Goal: Task Accomplishment & Management: Manage account settings

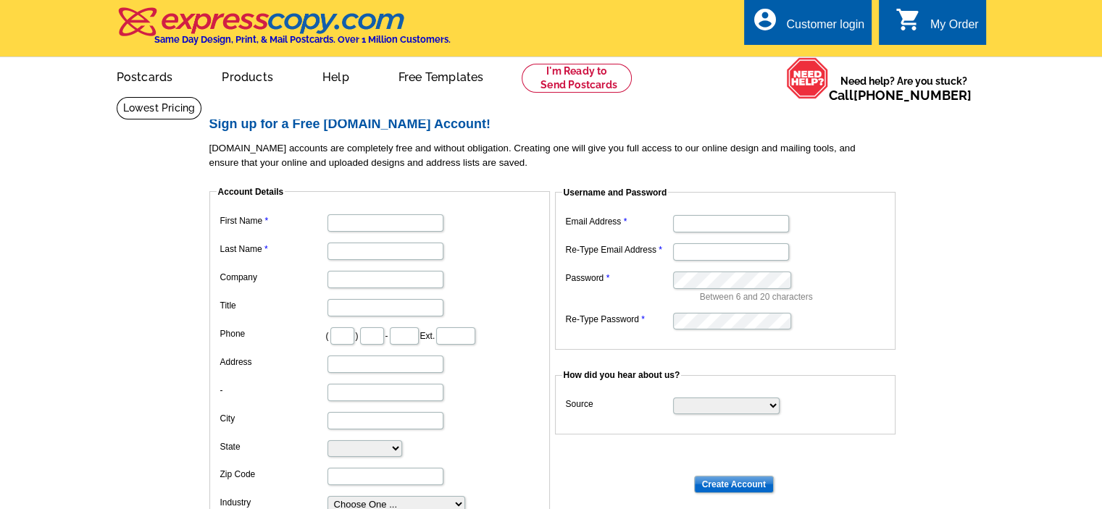
click at [829, 25] on div "Customer login" at bounding box center [825, 28] width 78 height 20
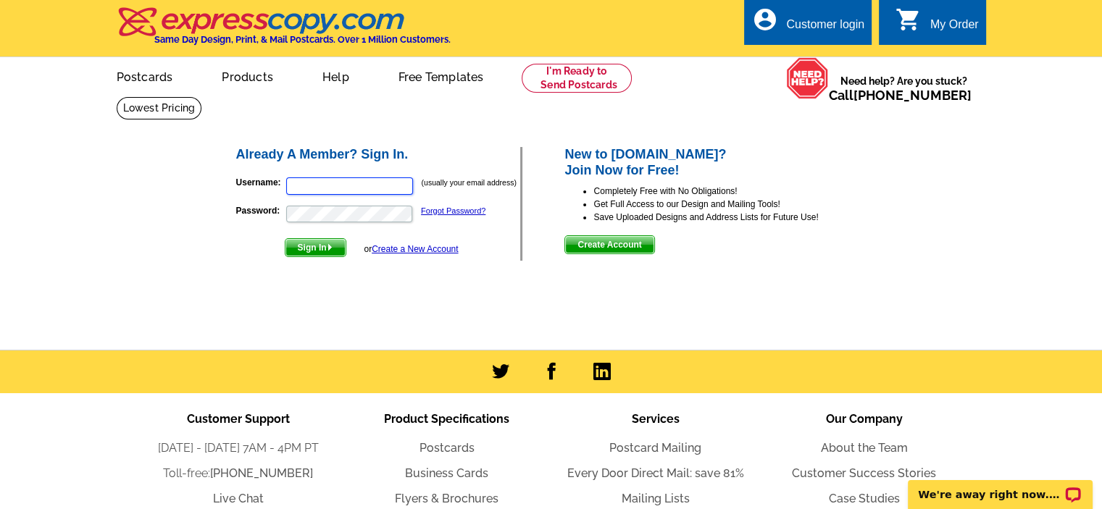
type input "[EMAIL_ADDRESS][DOMAIN_NAME]"
click at [327, 251] on span "Sign In" at bounding box center [316, 247] width 60 height 17
